Goal: Transaction & Acquisition: Purchase product/service

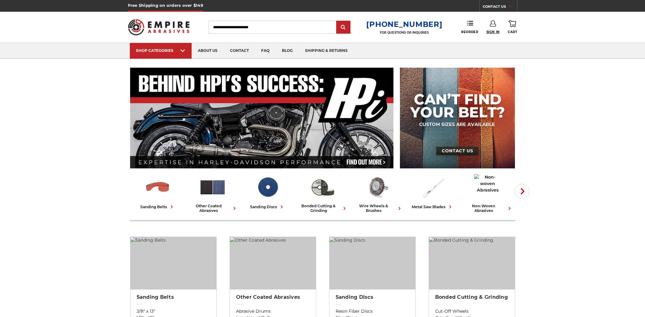
click at [497, 33] on span "Sign In" at bounding box center [492, 32] width 13 height 4
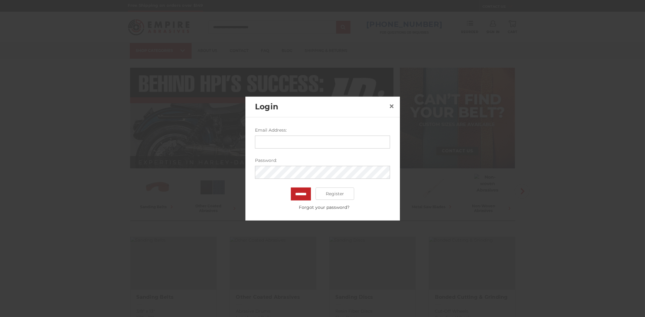
click at [296, 138] on input "Email Address:" at bounding box center [322, 142] width 135 height 13
type input "**********"
click at [291, 187] on input "*******" at bounding box center [301, 193] width 20 height 13
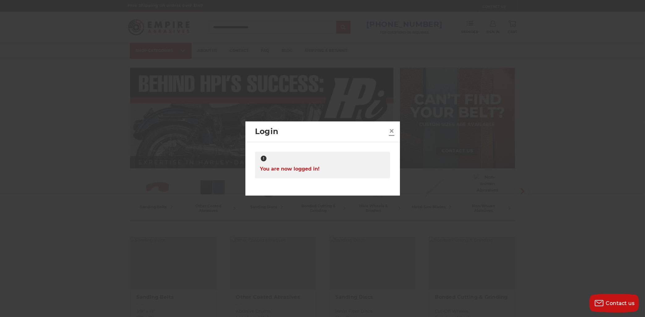
click at [393, 131] on span "×" at bounding box center [392, 131] width 6 height 12
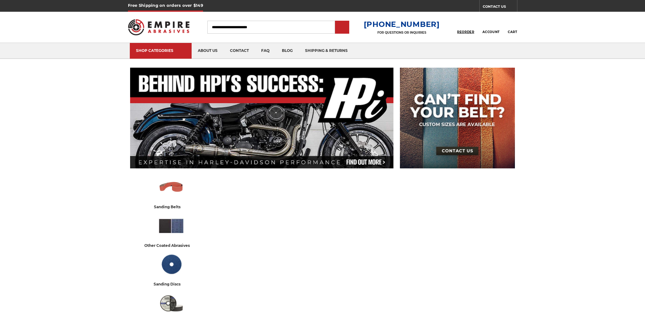
click at [467, 32] on span "Reorder" at bounding box center [465, 32] width 17 height 4
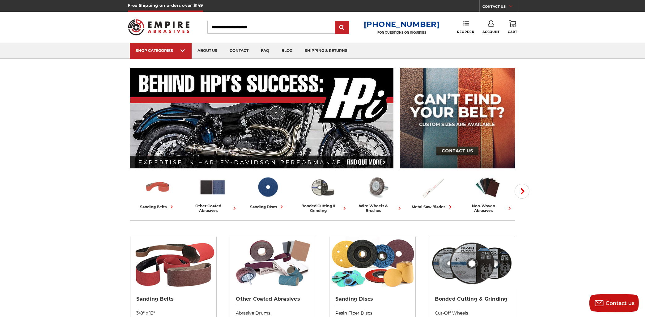
click at [465, 30] on link "Reorder" at bounding box center [465, 26] width 17 height 13
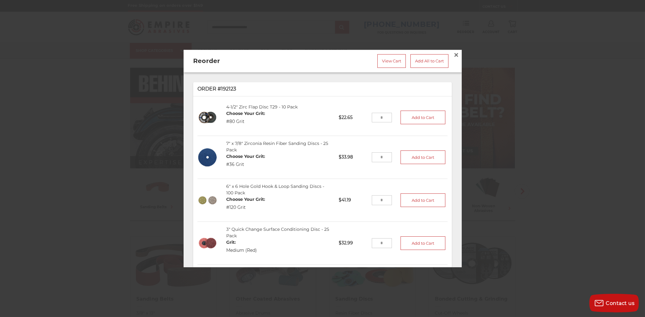
click at [384, 159] on input "tel" at bounding box center [382, 157] width 20 height 10
type input "*"
click at [422, 152] on button "Add to Cart" at bounding box center [422, 157] width 45 height 14
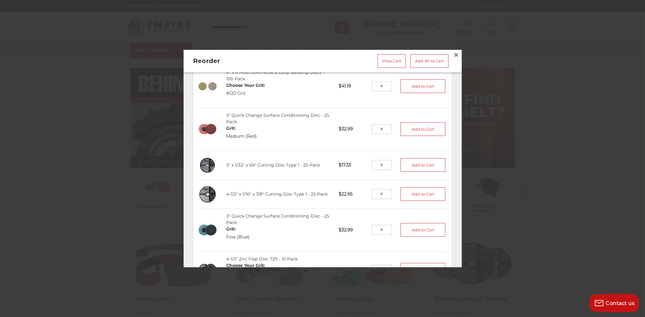
scroll to position [124, 0]
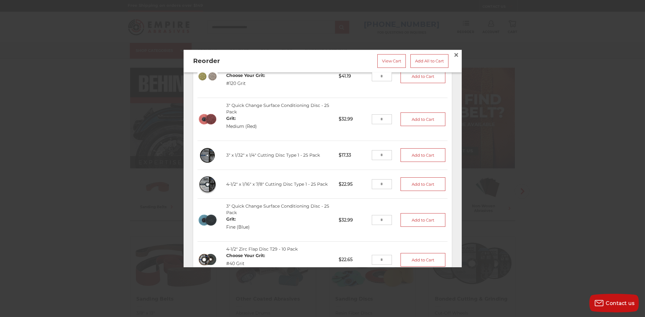
drag, startPoint x: 379, startPoint y: 154, endPoint x: 392, endPoint y: 157, distance: 13.2
click at [380, 154] on input "tel" at bounding box center [382, 155] width 20 height 10
type input "*"
click at [411, 157] on button "Add to Cart" at bounding box center [422, 155] width 45 height 14
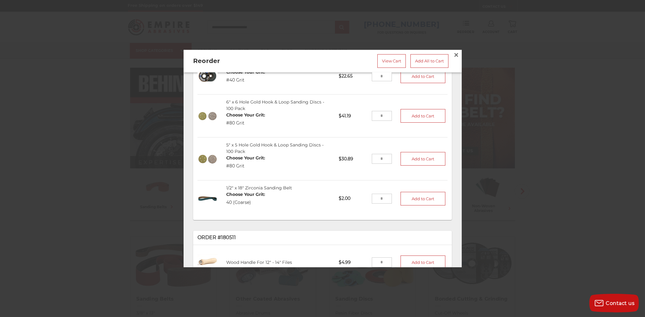
scroll to position [310, 0]
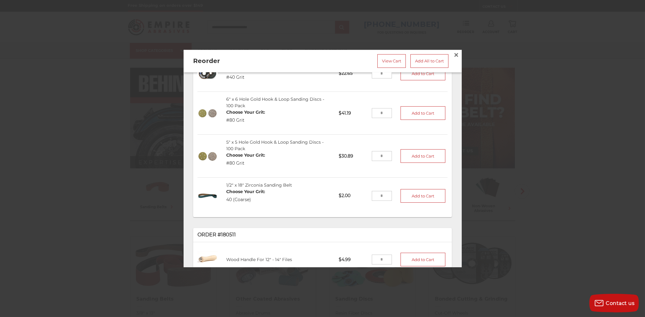
click at [389, 156] on input "tel" at bounding box center [382, 156] width 20 height 10
type input "*"
click at [423, 154] on button "Add to Cart" at bounding box center [422, 156] width 45 height 14
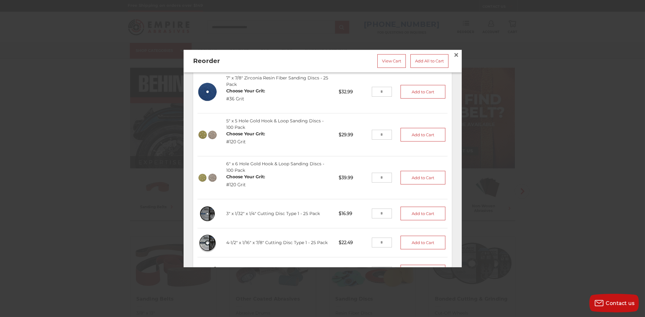
scroll to position [652, 0]
click at [383, 133] on input "tel" at bounding box center [382, 134] width 20 height 10
type input "*"
click at [414, 134] on button "Add to Cart" at bounding box center [422, 134] width 45 height 14
